Goal: Task Accomplishment & Management: Manage account settings

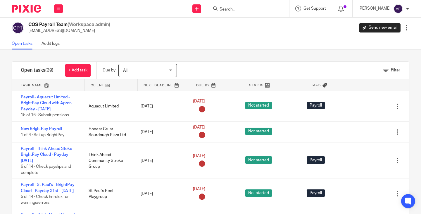
click at [96, 87] on link at bounding box center [111, 85] width 53 height 12
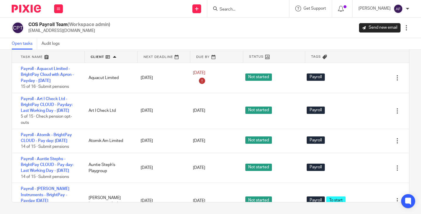
click at [412, 59] on div "Filter tasks Only show tasks matching all of these conditions 1 Client name Is …" at bounding box center [210, 132] width 421 height 164
click at [156, 55] on link at bounding box center [164, 57] width 53 height 12
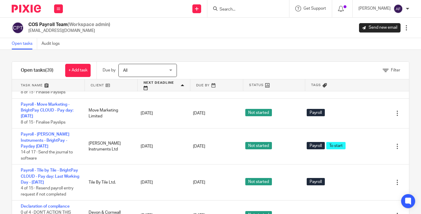
scroll to position [1223, 0]
click at [405, 133] on div "Filter tasks Only show tasks matching all of these conditions 1 Client name Is …" at bounding box center [210, 132] width 421 height 164
